Goal: Transaction & Acquisition: Purchase product/service

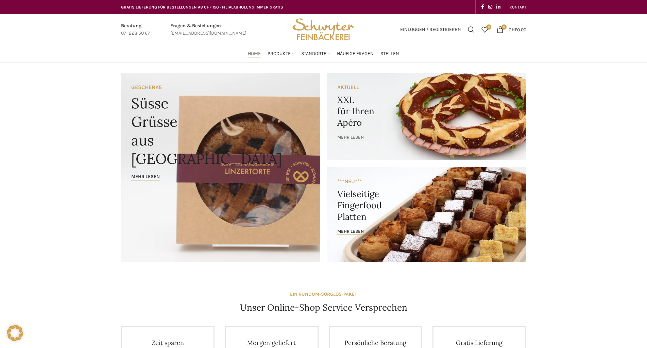
click at [349, 138] on span "mehr lesen" at bounding box center [350, 137] width 27 height 5
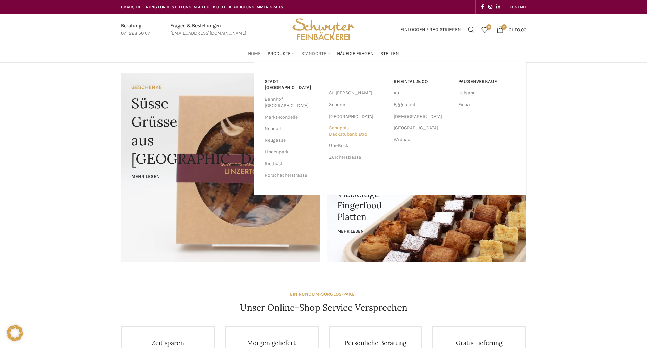
click at [352, 133] on link "Schuppis Backstubenbistro" at bounding box center [358, 131] width 58 height 18
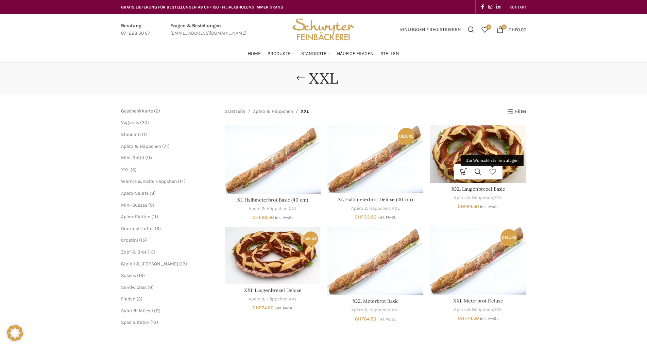
click at [486, 175] on link "Zur Wunschliste hinzufügen" at bounding box center [493, 171] width 15 height 15
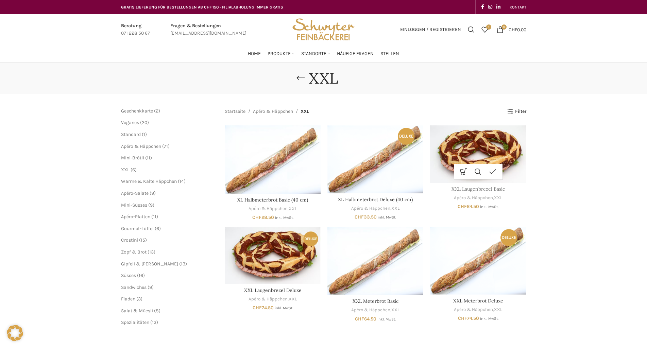
click at [466, 189] on link "XXL Laugenbrezel Basic" at bounding box center [478, 189] width 53 height 6
click at [266, 208] on link "Apéro & Häppchen" at bounding box center [268, 209] width 39 height 6
click at [273, 199] on link "XL Halbmeterbrot Basic (40 cm)" at bounding box center [272, 200] width 71 height 6
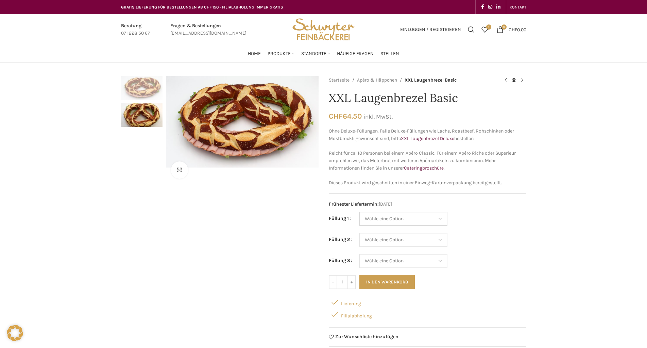
click at [440, 219] on select "Wähle eine Option Salami Schinken Fleischkäse Trutenschinken Appenzellerkäse Gr…" at bounding box center [403, 219] width 88 height 14
click at [492, 227] on td "Wähle eine Option Salami Schinken Fleischkäse Trutenschinken Appenzellerkäse Gr…" at bounding box center [442, 222] width 167 height 21
click at [443, 221] on select "Wähle eine Option Salami Schinken Fleischkäse Trutenschinken Appenzellerkäse Gr…" at bounding box center [403, 219] width 88 height 14
click at [478, 227] on td "Wähle eine Option Salami Schinken Fleischkäse Trutenschinken Appenzellerkäse Gr…" at bounding box center [442, 222] width 167 height 21
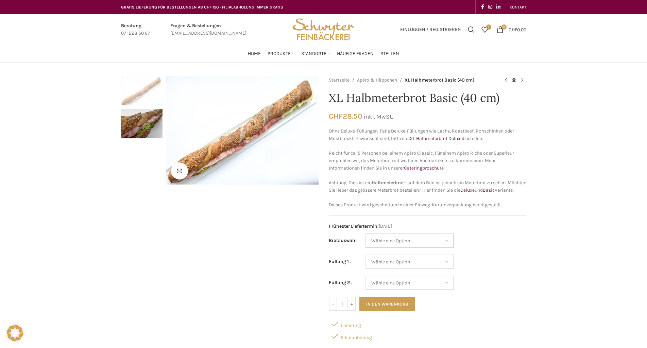
click at [442, 248] on select "Wähle eine Option Baguette Paillasse dunkel Paillasse knusper (Bild) Laugenbagu…" at bounding box center [410, 241] width 88 height 14
select select "Laugenbaguette"
click at [366, 241] on select "Wähle eine Option Baguette Paillasse dunkel Paillasse knusper (Bild) Laugenbagu…" at bounding box center [410, 241] width 88 height 14
click at [431, 269] on select "Wähle eine Option Salami Schinken Fleischkäse Trutenschinken Appenzellerkäse Gr…" at bounding box center [410, 262] width 88 height 14
click at [491, 241] on td "Wähle eine Option Baguette Paillasse dunkel Paillasse knusper (Bild) Laugenbagu…" at bounding box center [446, 244] width 161 height 21
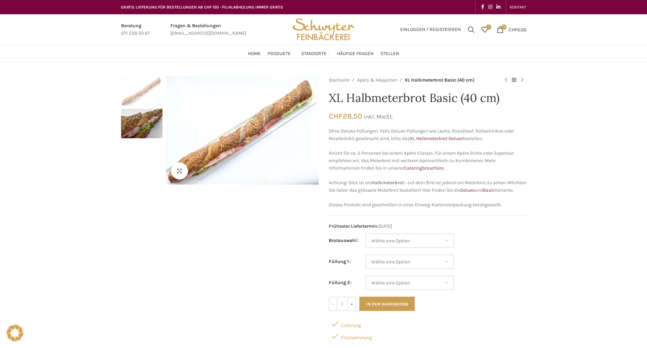
click at [234, 239] on div "Klicken um zu vergrössern" at bounding box center [220, 237] width 198 height 322
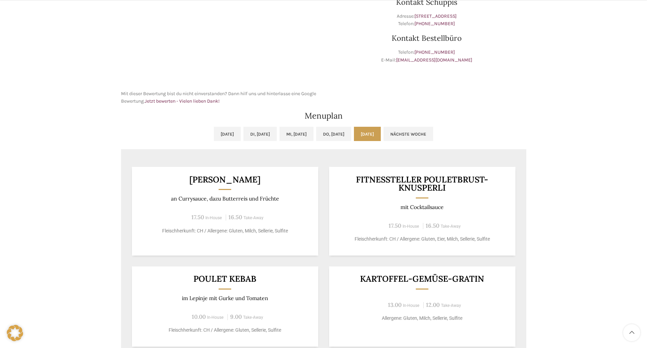
scroll to position [272, 0]
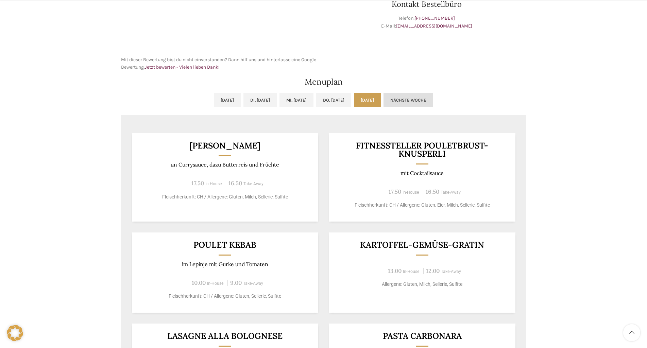
click at [420, 101] on link "Nächste Woche" at bounding box center [409, 100] width 50 height 14
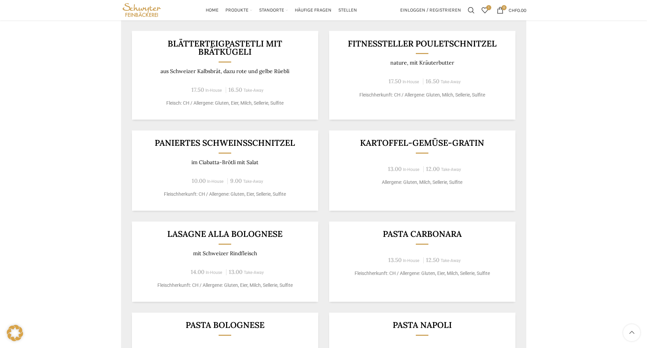
scroll to position [306, 0]
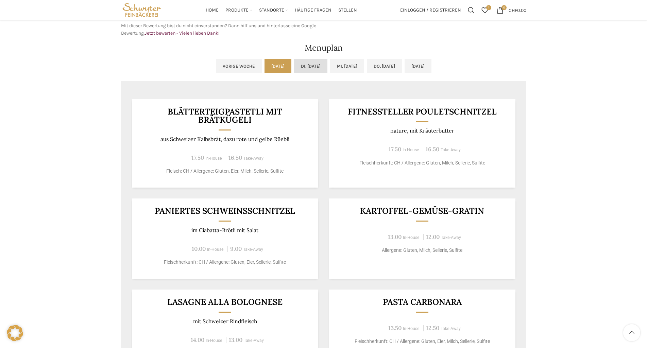
click at [312, 65] on link "Di, [DATE]" at bounding box center [310, 66] width 33 height 14
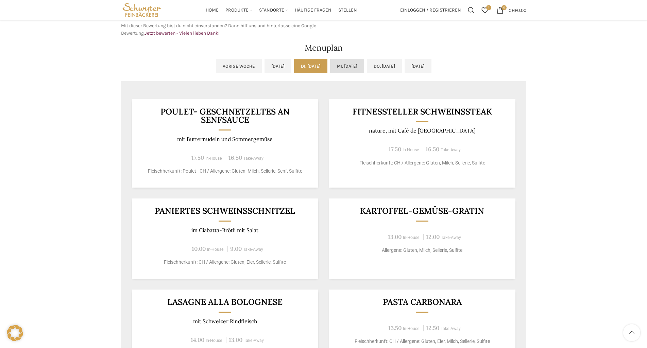
click at [335, 68] on link "Mi, [DATE]" at bounding box center [347, 66] width 34 height 14
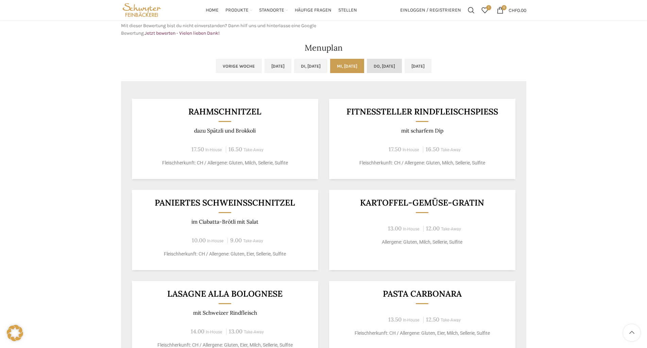
click at [377, 68] on link "Do, [DATE]" at bounding box center [384, 66] width 35 height 14
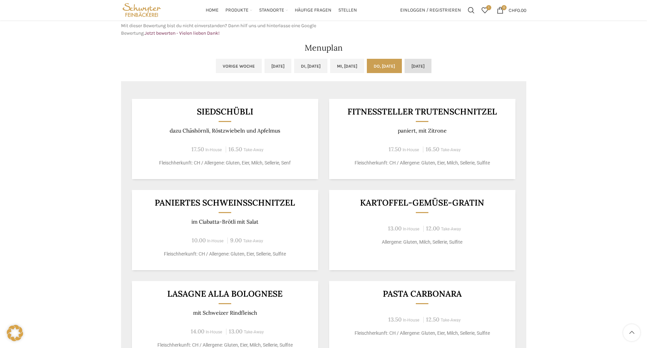
click at [425, 69] on link "[DATE]" at bounding box center [418, 66] width 27 height 14
